Goal: Navigation & Orientation: Find specific page/section

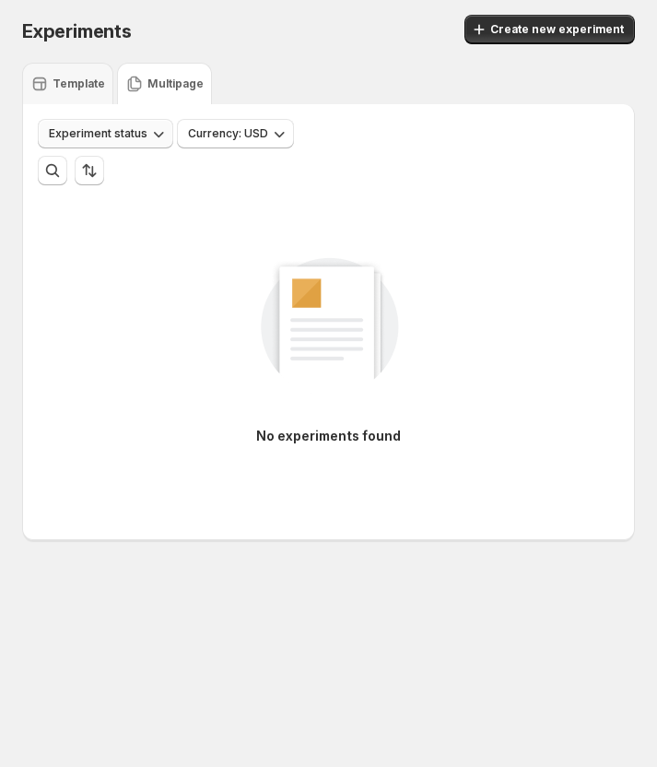
click at [140, 137] on span "Experiment status" at bounding box center [98, 133] width 99 height 15
click at [250, 174] on div "More views Create new view" at bounding box center [329, 170] width 582 height 29
click at [120, 130] on span "Experiment status" at bounding box center [98, 133] width 99 height 15
click at [106, 424] on div "No experiments found" at bounding box center [329, 341] width 582 height 247
